Goal: Task Accomplishment & Management: Complete application form

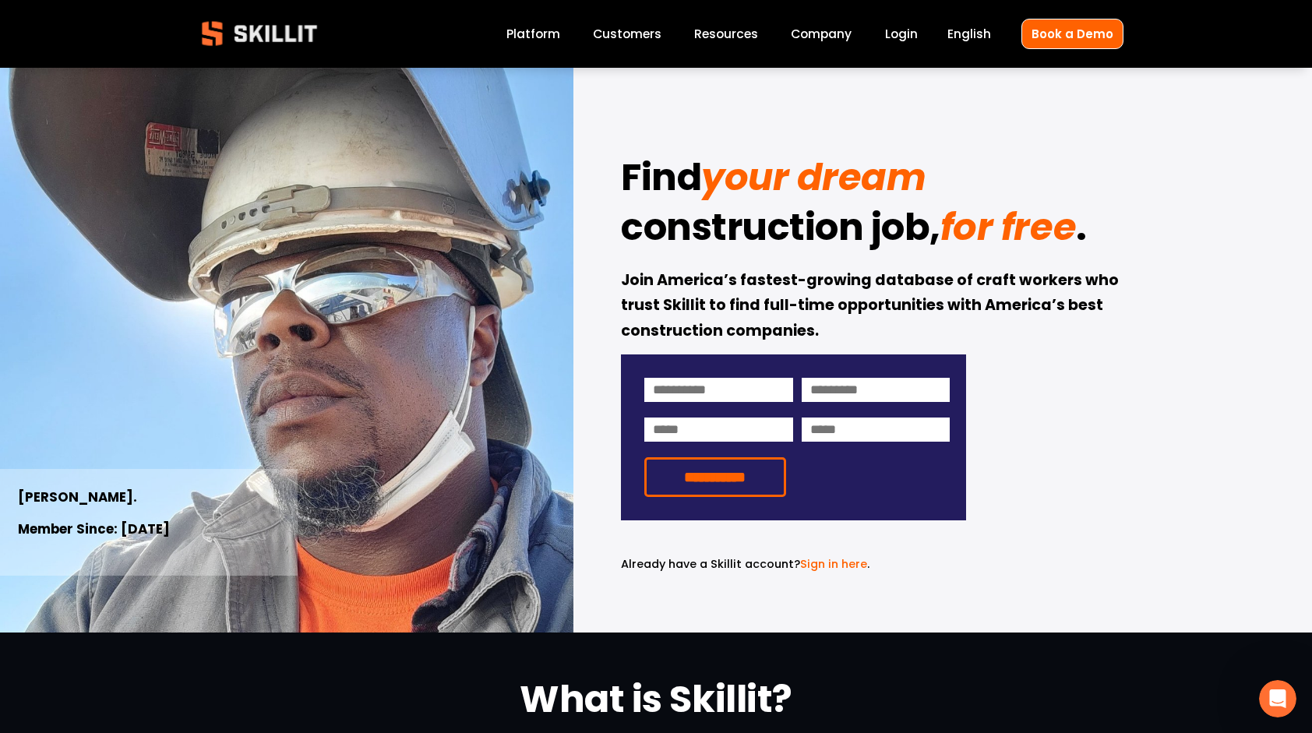
click at [825, 30] on link "Company" at bounding box center [821, 33] width 61 height 21
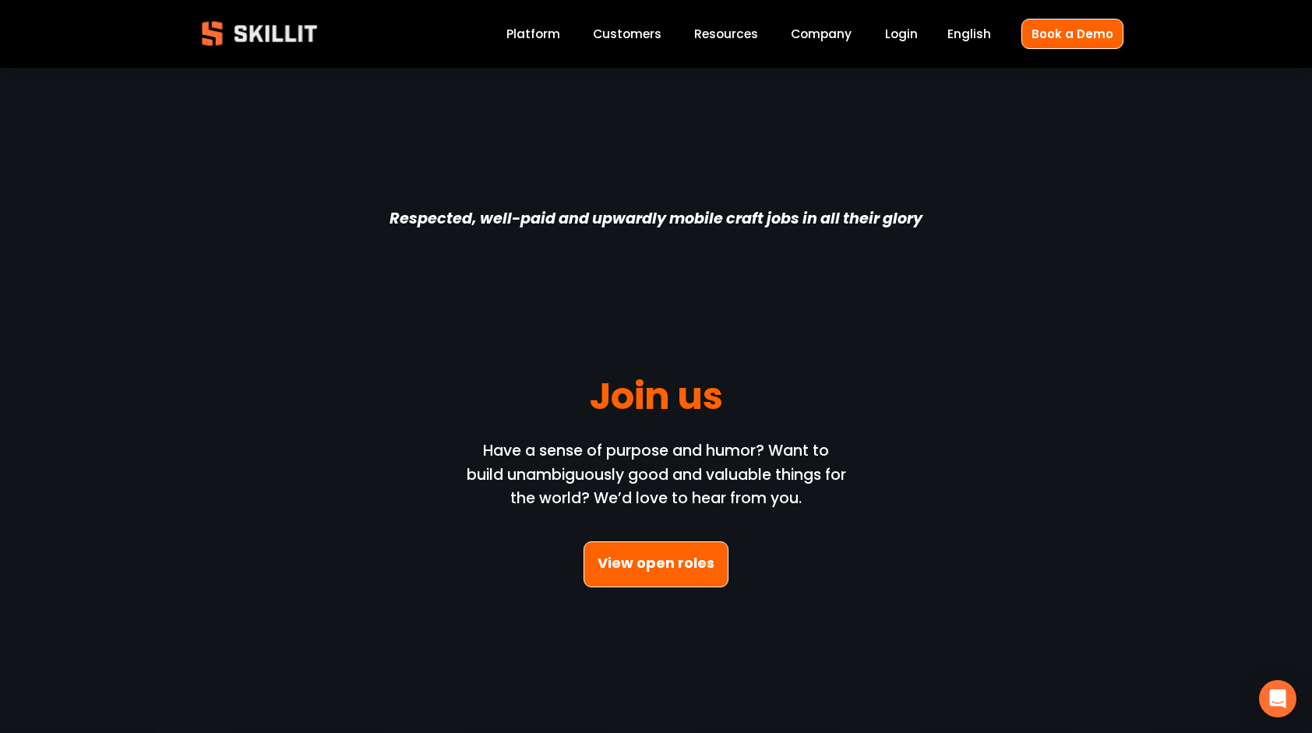
scroll to position [4188, 0]
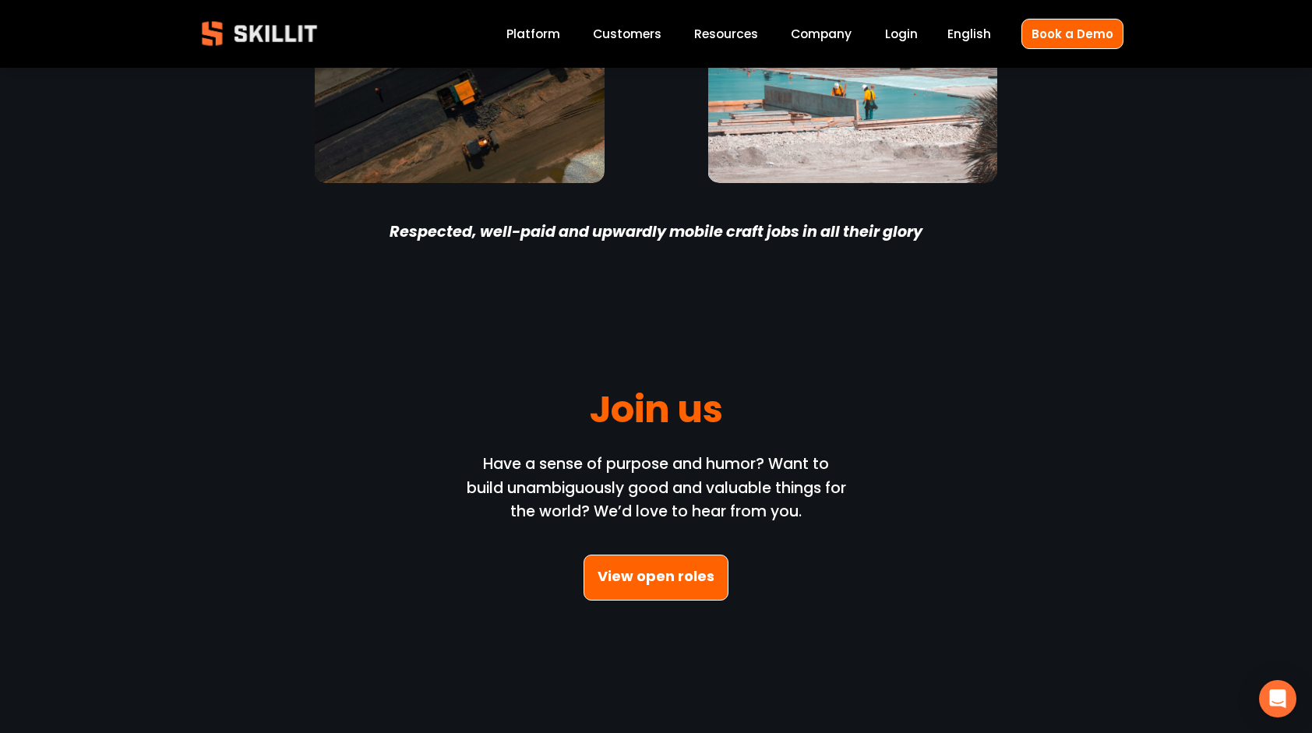
click at [621, 568] on link "View open roles" at bounding box center [656, 578] width 145 height 46
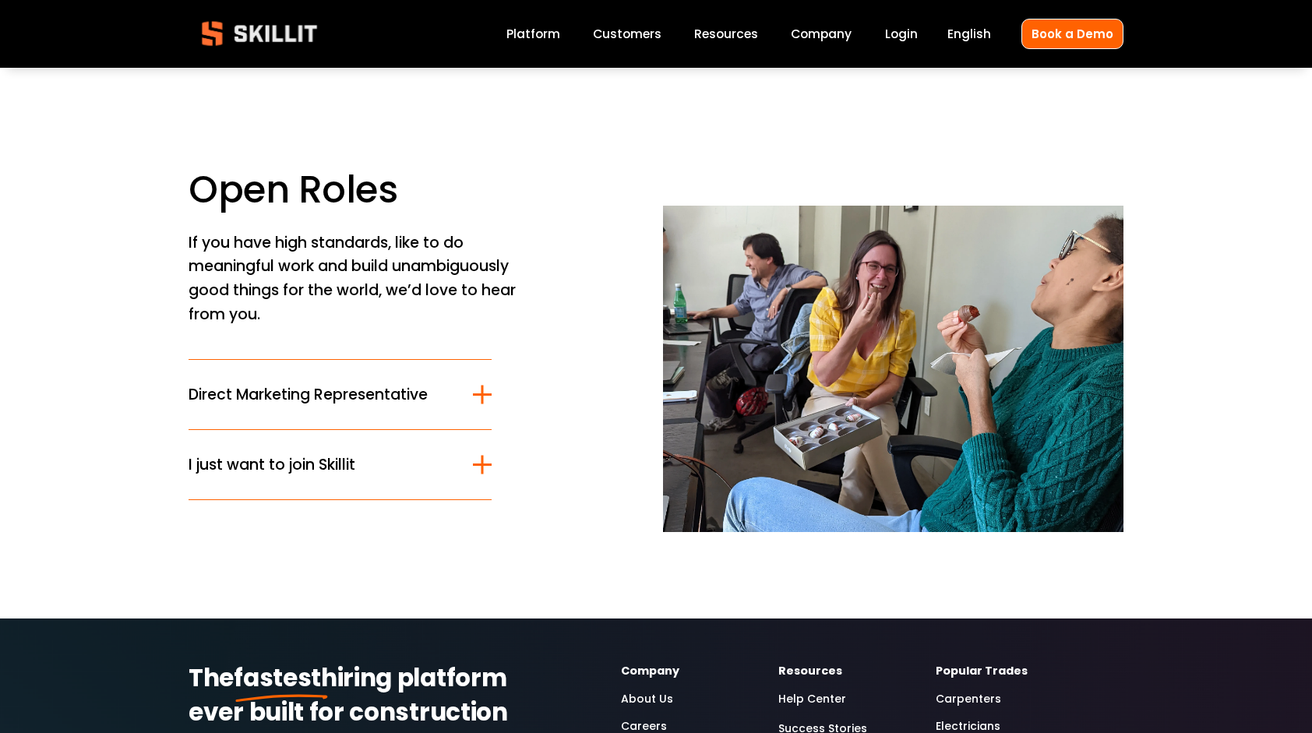
click at [647, 728] on link "Careers" at bounding box center [644, 727] width 46 height 18
click at [478, 471] on div at bounding box center [482, 464] width 19 height 19
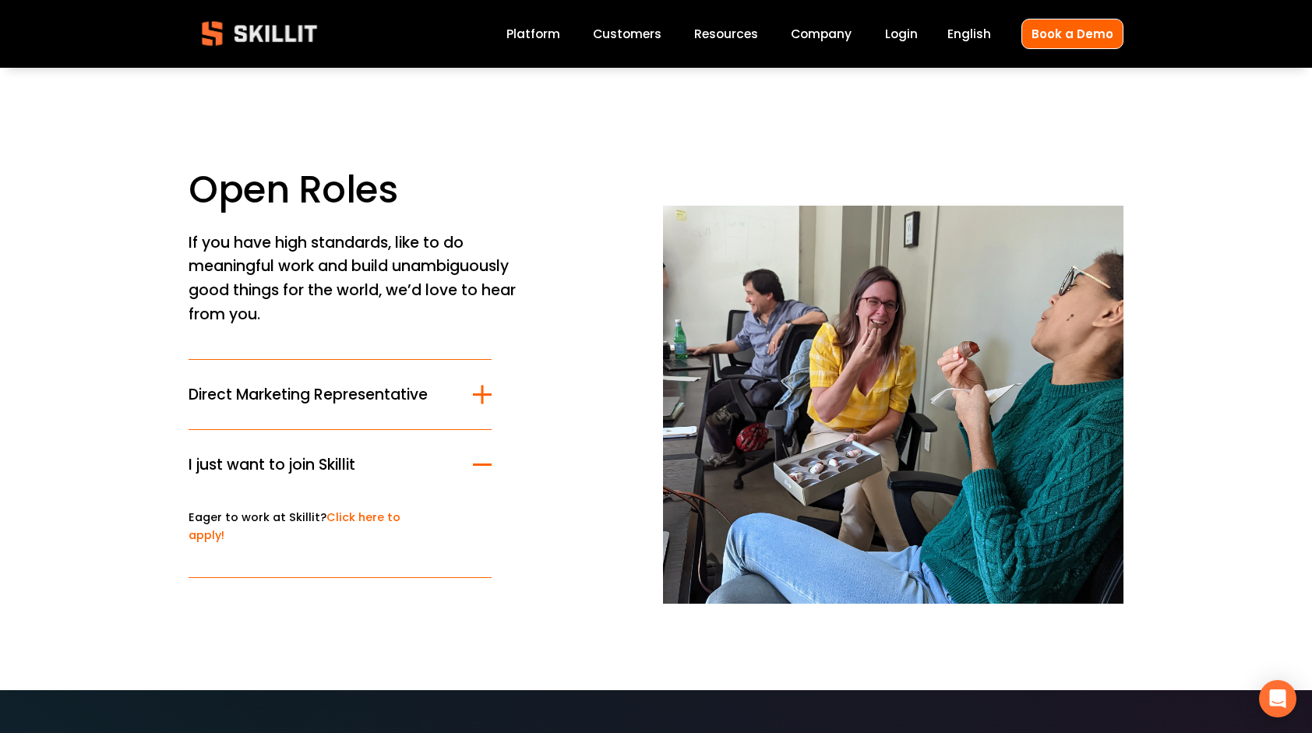
click at [478, 396] on div at bounding box center [482, 394] width 19 height 2
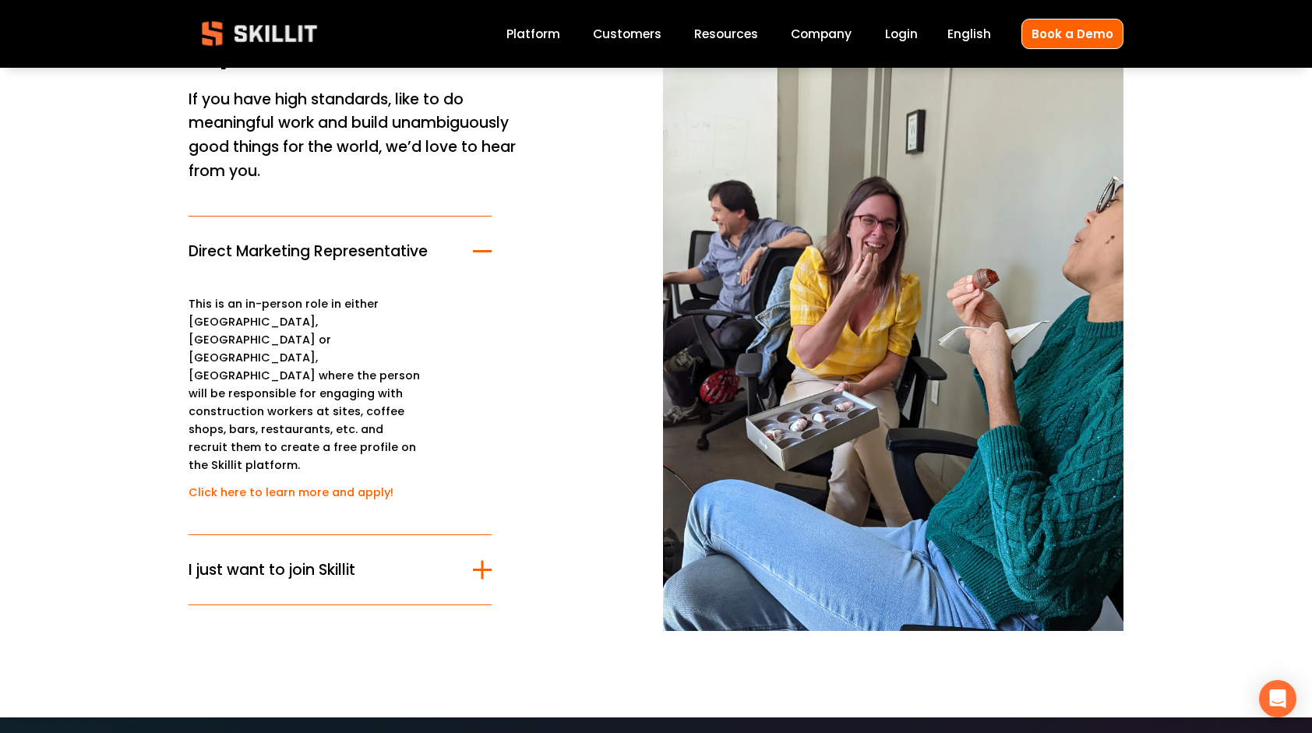
scroll to position [148, 0]
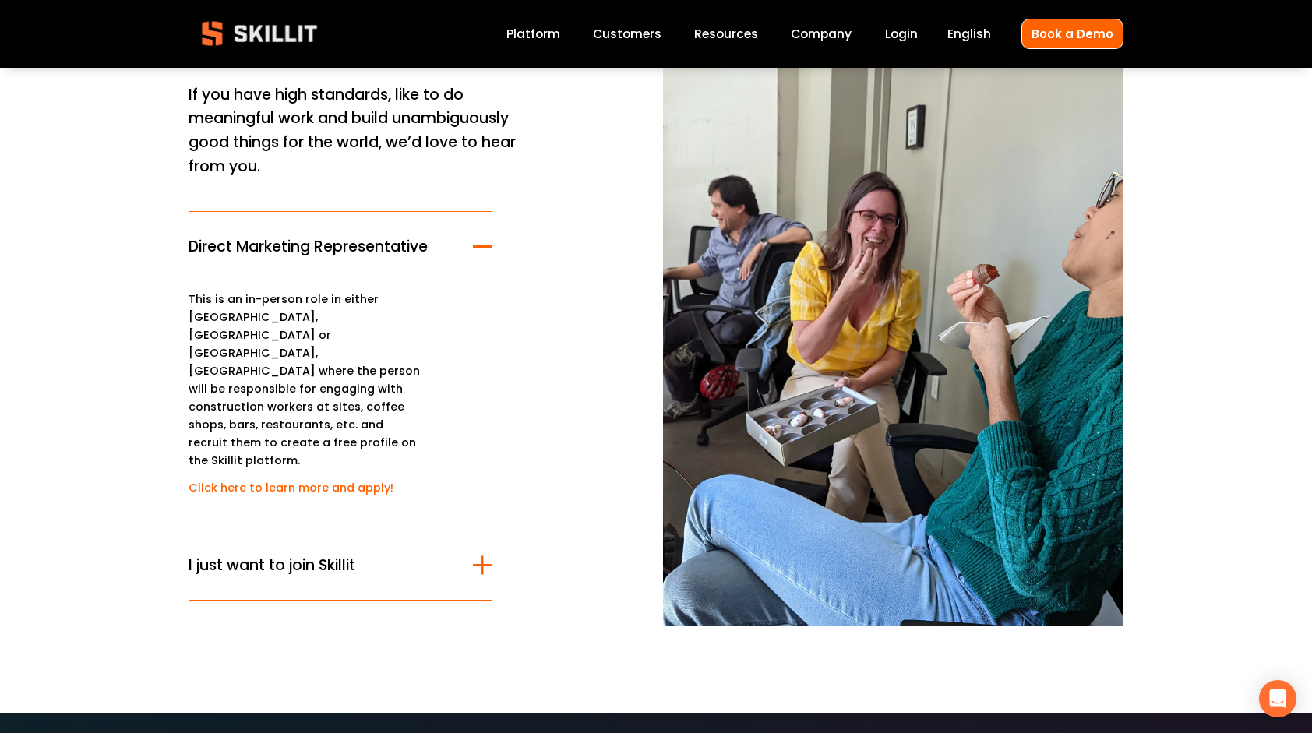
click at [483, 556] on div at bounding box center [482, 565] width 2 height 19
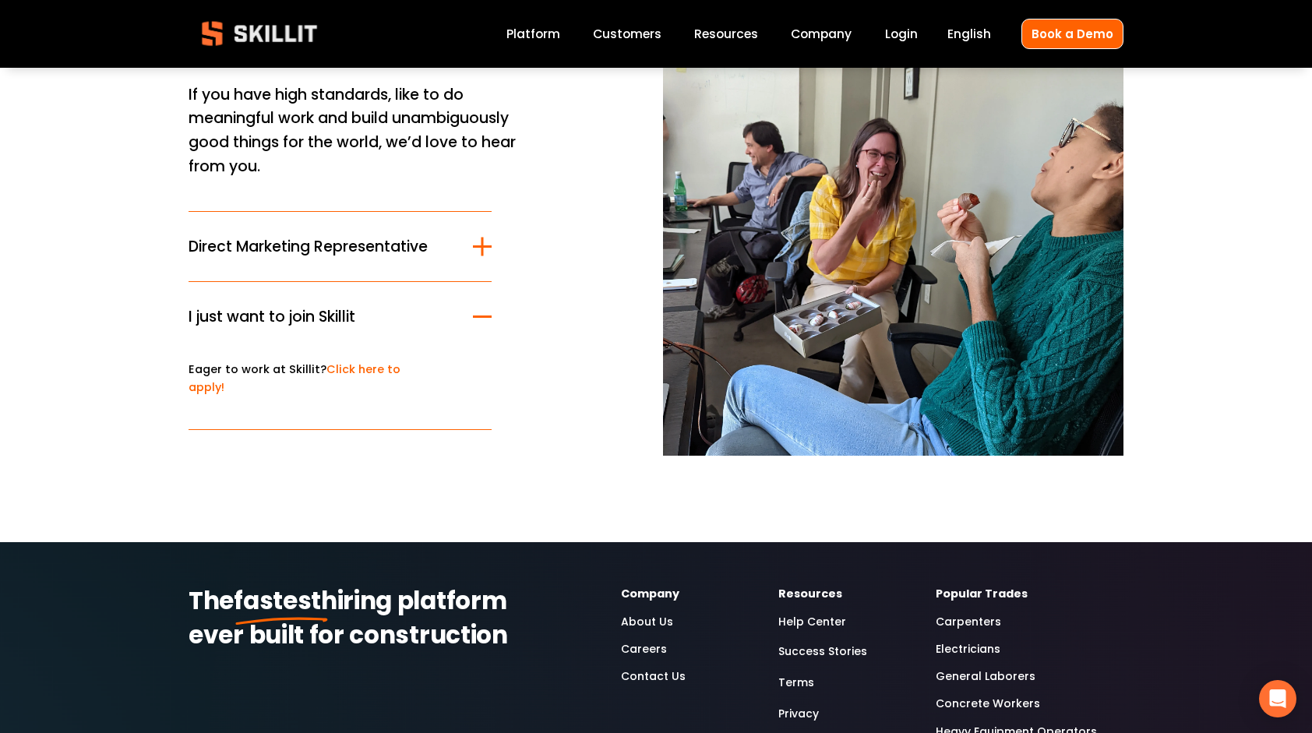
click at [380, 365] on link "Click here to apply!" at bounding box center [295, 379] width 212 height 34
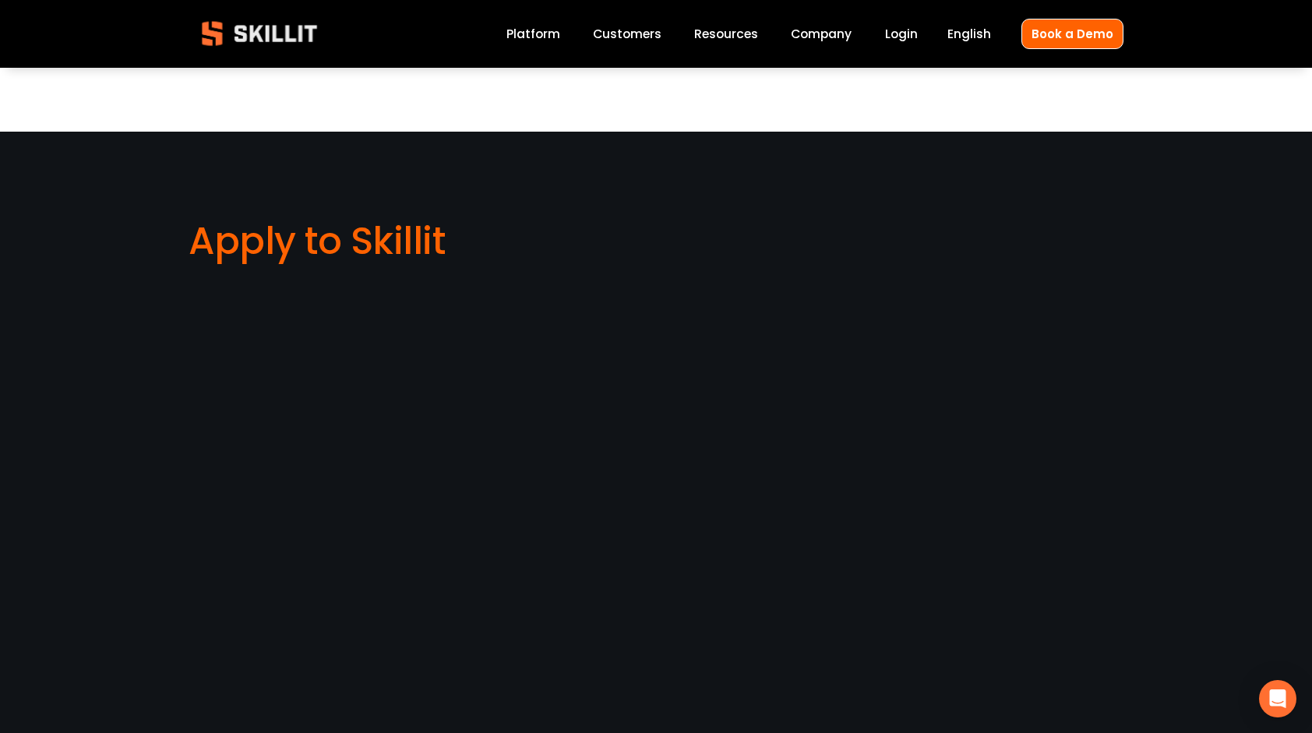
scroll to position [1034, 0]
